Goal: Check status: Check status

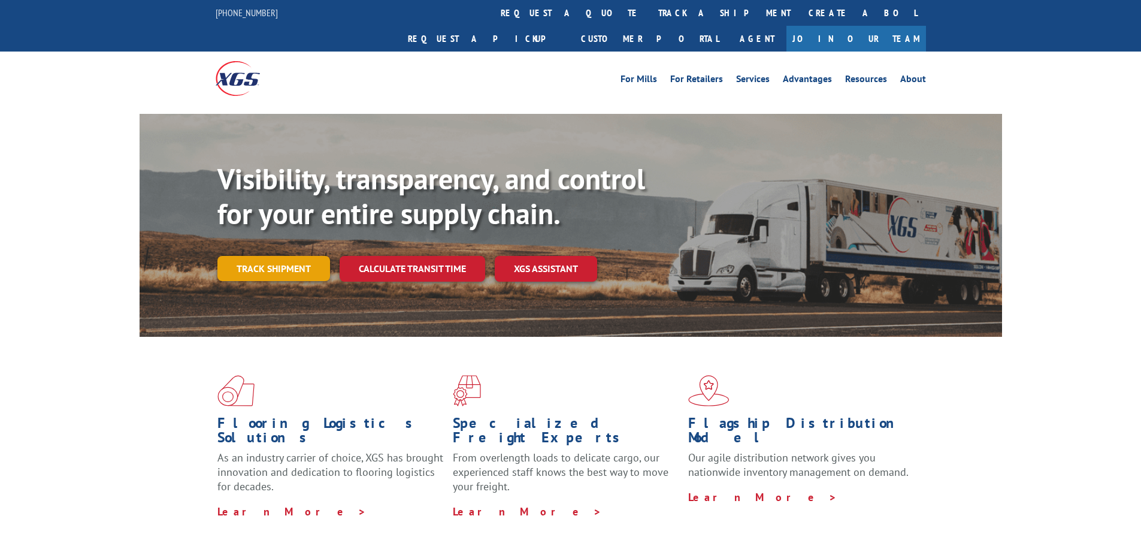
click at [298, 256] on link "Track shipment" at bounding box center [273, 268] width 113 height 25
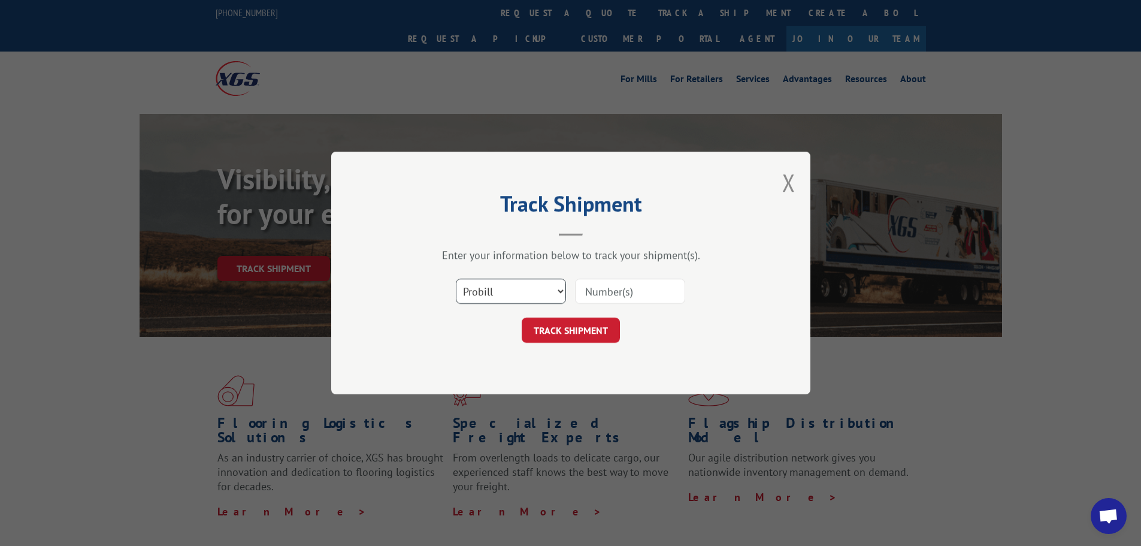
click at [558, 295] on select "Select category... Probill BOL PO" at bounding box center [511, 291] width 110 height 25
select select "bol"
click at [456, 279] on select "Select category... Probill BOL PO" at bounding box center [511, 291] width 110 height 25
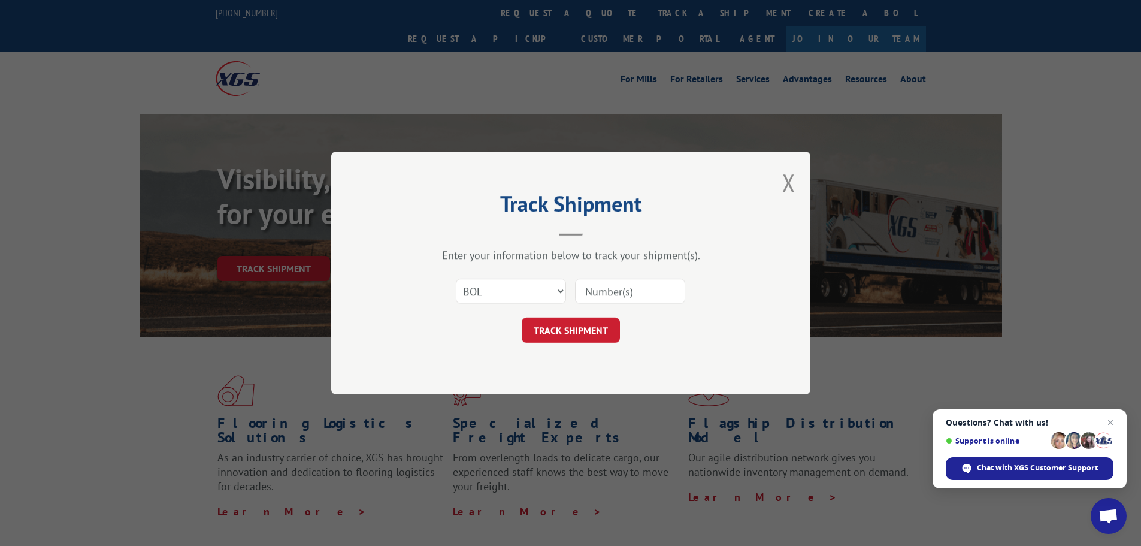
drag, startPoint x: 595, startPoint y: 292, endPoint x: 584, endPoint y: 310, distance: 21.3
click at [595, 292] on input at bounding box center [630, 291] width 110 height 25
paste input "6100052722"
type input "6100052722"
click at [566, 337] on button "TRACK SHIPMENT" at bounding box center [571, 330] width 98 height 25
